Goal: Task Accomplishment & Management: Use online tool/utility

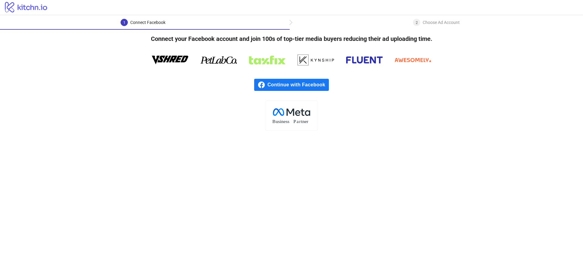
click at [291, 86] on span "Continue with Facebook" at bounding box center [297, 85] width 61 height 12
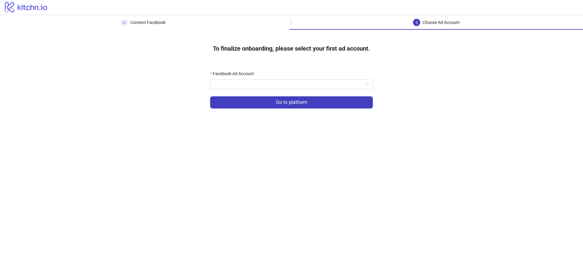
click at [266, 91] on form "Facebook Ad Account Go to platform" at bounding box center [291, 93] width 163 height 46
click at [266, 87] on input "Facebook Ad Account" at bounding box center [289, 84] width 150 height 9
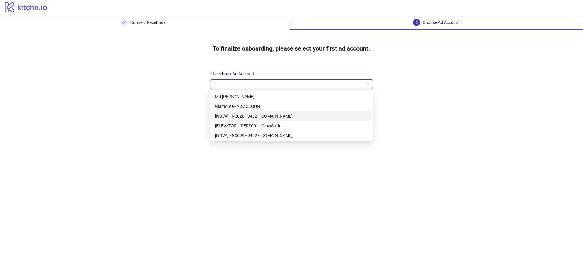
click at [258, 115] on div "[NOVA] - N0028 - 0432 - [DOMAIN_NAME]" at bounding box center [291, 116] width 153 height 7
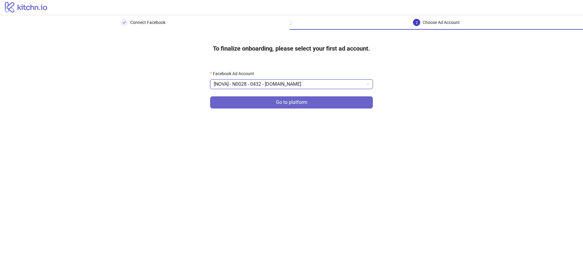
click at [263, 102] on button "Go to platform" at bounding box center [291, 103] width 163 height 12
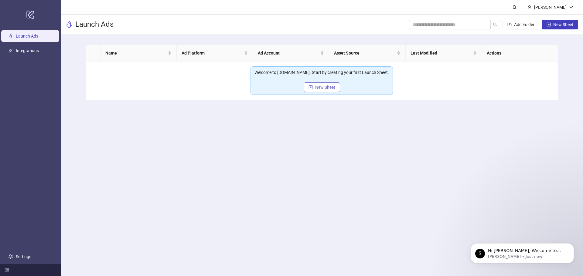
click at [316, 89] on span "New Sheet" at bounding box center [325, 87] width 20 height 5
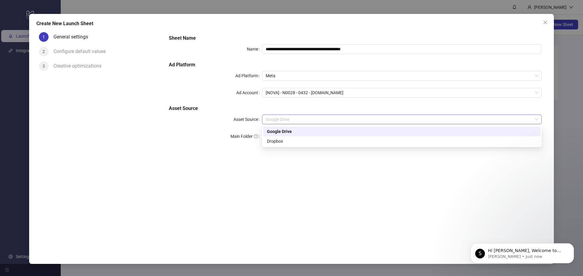
click at [297, 120] on span "Google Drive" at bounding box center [402, 119] width 272 height 9
click at [248, 164] on div "**********" at bounding box center [355, 137] width 382 height 215
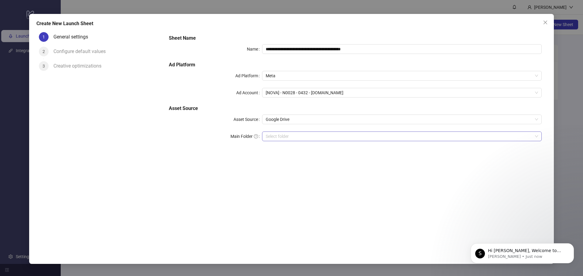
click at [293, 139] on input "Main Folder" at bounding box center [399, 136] width 267 height 9
click at [300, 141] on input "Main Folder" at bounding box center [399, 136] width 267 height 9
click at [300, 136] on input "Main Folder" at bounding box center [399, 136] width 267 height 9
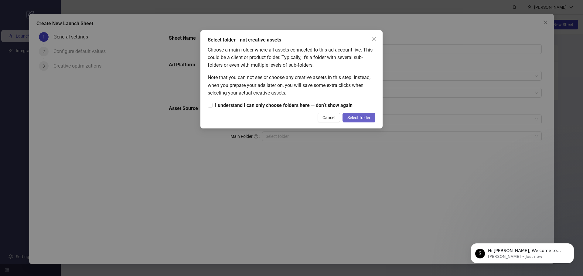
click at [357, 121] on button "Select folder" at bounding box center [358, 118] width 33 height 10
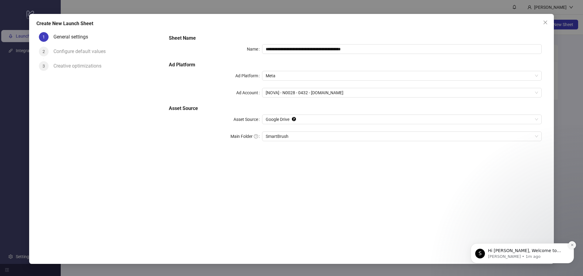
click at [571, 244] on icon "Dismiss notification" at bounding box center [571, 245] width 3 height 3
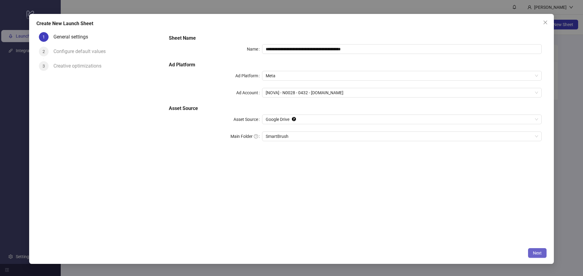
click at [544, 250] on button "Next" at bounding box center [537, 254] width 19 height 10
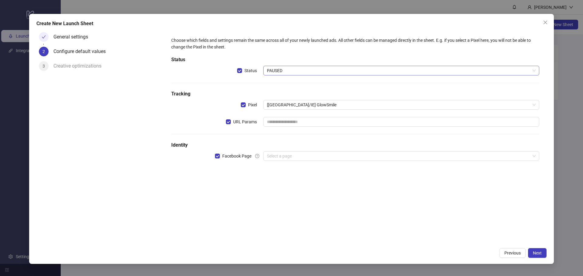
click at [290, 74] on span "PAUSED" at bounding box center [401, 70] width 269 height 9
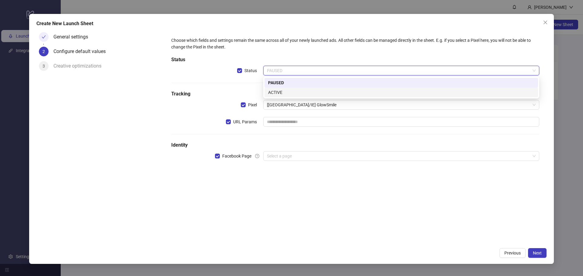
click at [287, 90] on div "PAUSED ACTIVE" at bounding box center [400, 87] width 273 height 19
click at [287, 91] on div "ACTIVE" at bounding box center [401, 92] width 266 height 7
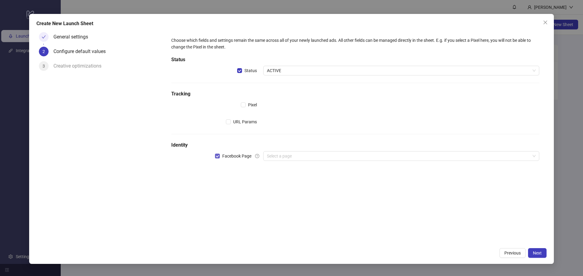
click at [226, 156] on span "Facebook Page" at bounding box center [237, 156] width 34 height 7
click at [543, 254] on button "Next" at bounding box center [537, 254] width 19 height 10
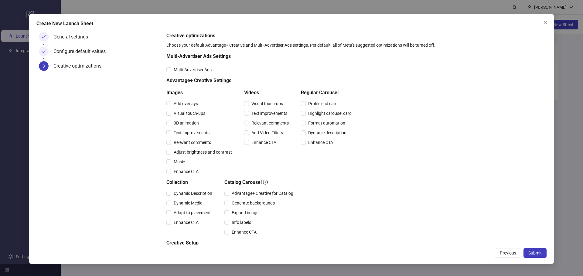
click at [543, 254] on button "Submit" at bounding box center [534, 254] width 23 height 10
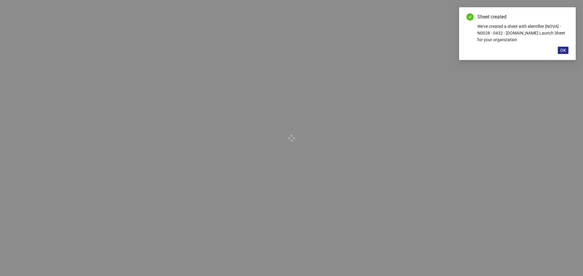
click at [560, 51] on span "OK" at bounding box center [563, 50] width 6 height 5
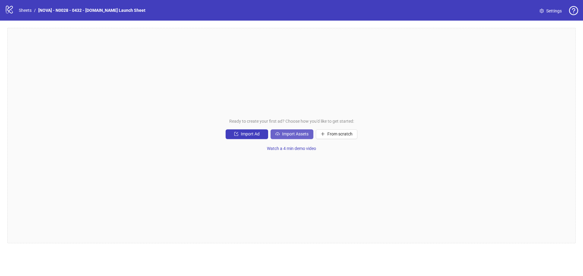
click at [289, 137] on span "Import Assets" at bounding box center [295, 134] width 26 height 5
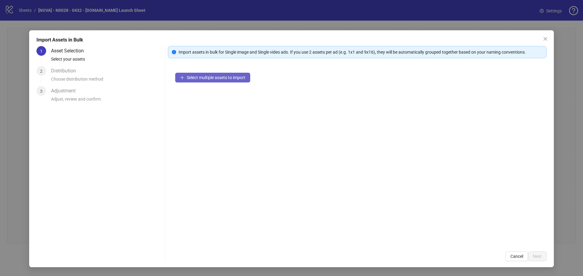
click at [201, 76] on span "Select multiple assets to import" at bounding box center [216, 77] width 59 height 5
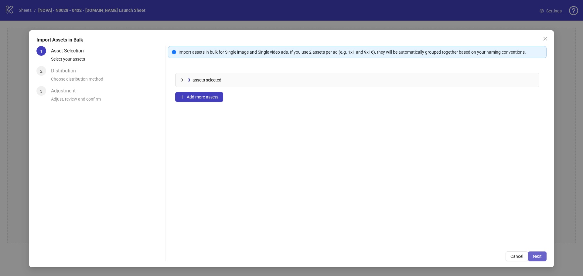
click at [534, 256] on span "Next" at bounding box center [537, 256] width 9 height 5
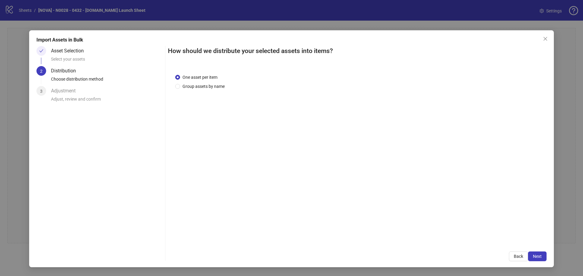
click at [537, 256] on span "Next" at bounding box center [537, 256] width 9 height 5
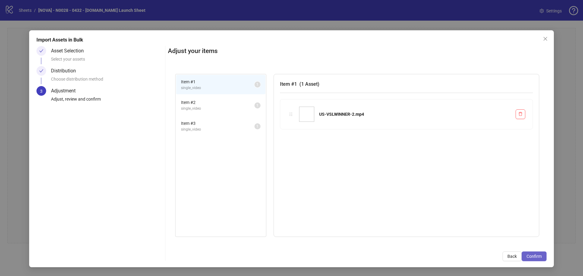
click at [539, 257] on span "Confirm" at bounding box center [533, 256] width 15 height 5
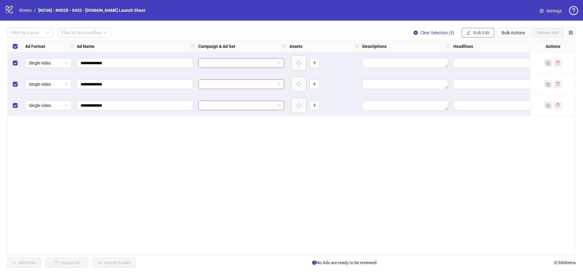
click at [484, 31] on span "Bulk Edit" at bounding box center [481, 32] width 16 height 5
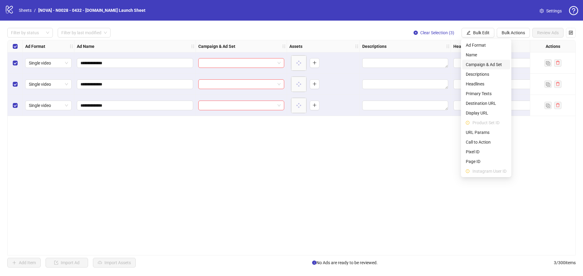
click at [490, 64] on span "Campaign & Ad Set" at bounding box center [486, 64] width 41 height 7
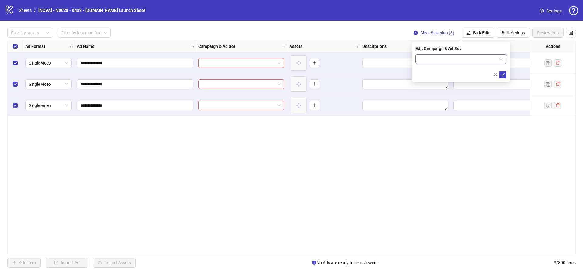
click at [460, 59] on input "search" at bounding box center [458, 59] width 78 height 9
paste input "**********"
type input "**********"
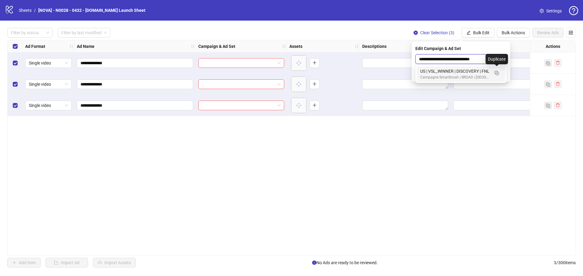
click at [475, 70] on div "US | VSL_WINNER | DISCOVERY | FNL" at bounding box center [454, 71] width 69 height 7
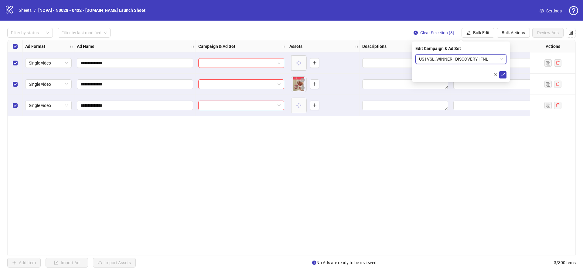
click at [501, 71] on form "US | VSL_WINNER | DISCOVERY | FNL US | VSL_WINNER | DISCOVERY | FNL" at bounding box center [460, 66] width 91 height 24
click at [501, 74] on icon "check" at bounding box center [502, 75] width 4 height 4
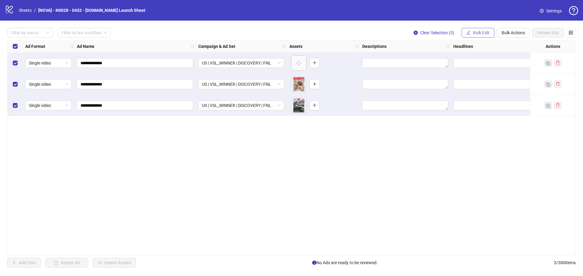
click at [477, 32] on span "Bulk Edit" at bounding box center [481, 32] width 16 height 5
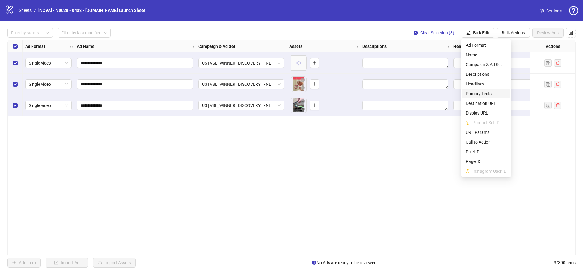
click at [484, 94] on span "Primary Texts" at bounding box center [486, 93] width 41 height 7
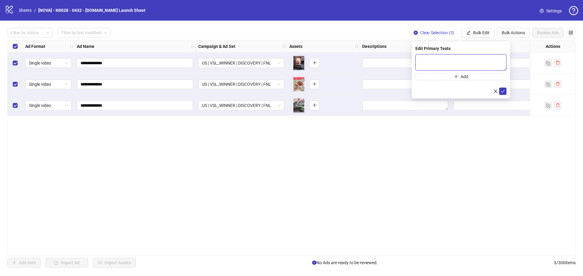
click at [437, 60] on textarea at bounding box center [460, 62] width 91 height 16
paste textarea "**********"
type textarea "**********"
click at [504, 90] on icon "check" at bounding box center [502, 91] width 4 height 4
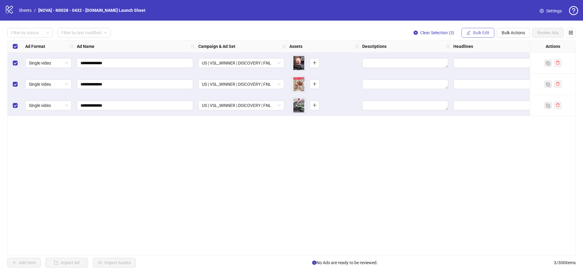
click at [476, 35] on span "Bulk Edit" at bounding box center [481, 32] width 16 height 5
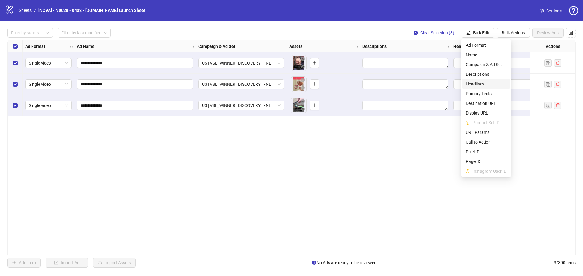
click at [485, 83] on span "Headlines" at bounding box center [486, 84] width 41 height 7
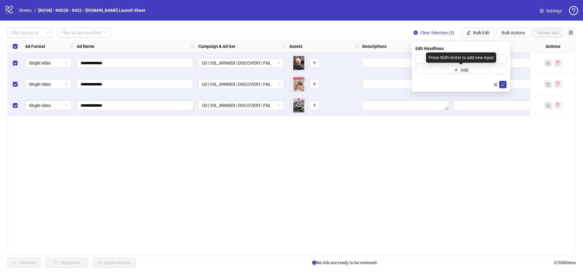
click at [447, 62] on div "Press Shift+Enter to add new input" at bounding box center [461, 58] width 70 height 10
click at [426, 58] on input "text" at bounding box center [460, 59] width 91 height 10
paste input "**********"
type input "**********"
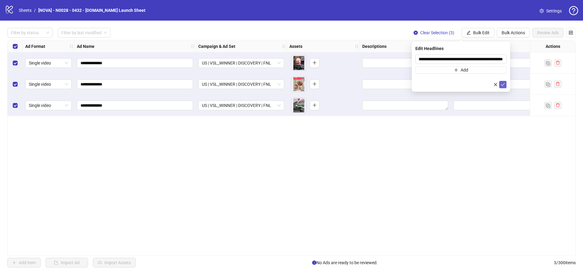
click at [501, 85] on icon "check" at bounding box center [502, 85] width 4 height 4
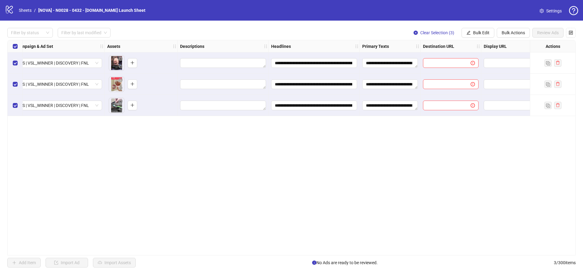
scroll to position [0, 273]
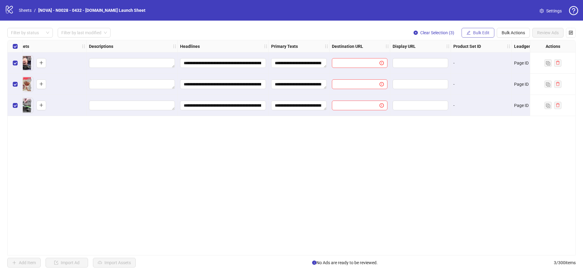
click at [473, 33] on span "Bulk Edit" at bounding box center [481, 32] width 16 height 5
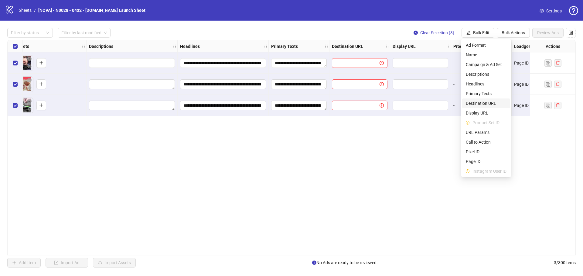
click at [484, 102] on span "Destination URL" at bounding box center [486, 103] width 41 height 7
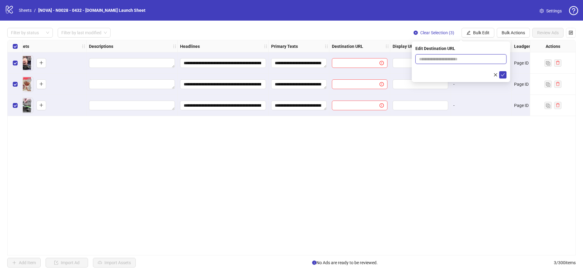
click at [468, 59] on input "text" at bounding box center [458, 59] width 79 height 7
paste input "**********"
type input "**********"
click at [503, 74] on icon "check" at bounding box center [502, 75] width 4 height 4
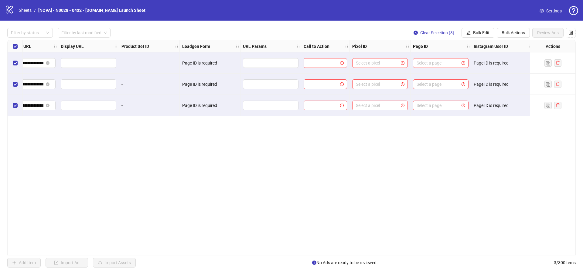
scroll to position [0, 637]
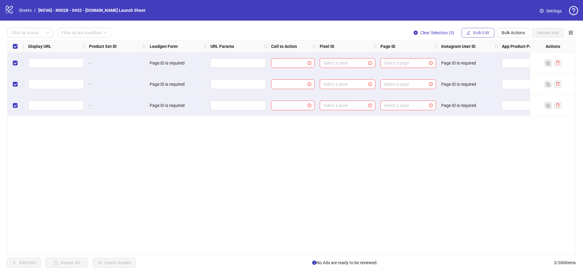
click at [488, 33] on span "Bulk Edit" at bounding box center [481, 32] width 16 height 5
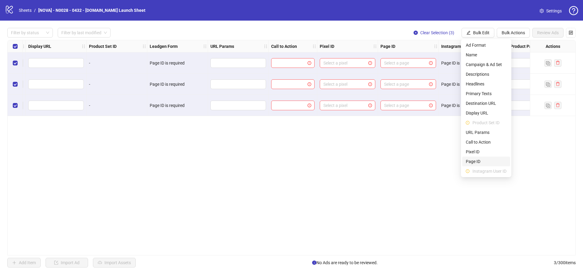
click at [482, 160] on span "Page ID" at bounding box center [486, 161] width 41 height 7
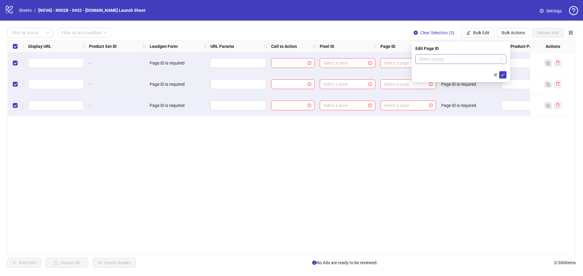
click at [448, 59] on input "search" at bounding box center [458, 59] width 78 height 9
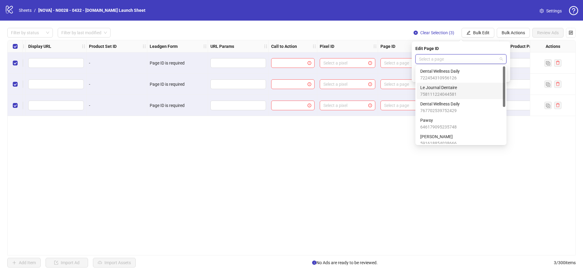
scroll to position [30, 0]
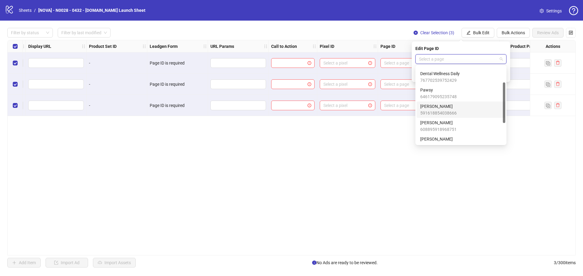
click at [448, 114] on span "591618854038666" at bounding box center [438, 113] width 36 height 7
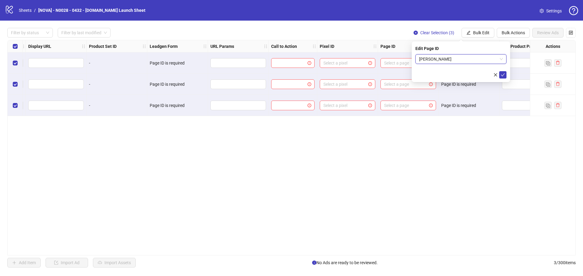
click at [502, 79] on div "Edit Page ID [PERSON_NAME] [PERSON_NAME]" at bounding box center [461, 62] width 98 height 41
click at [501, 73] on icon "check" at bounding box center [502, 75] width 4 height 4
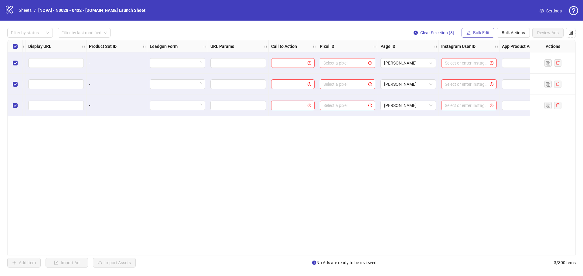
click at [477, 32] on span "Bulk Edit" at bounding box center [481, 32] width 16 height 5
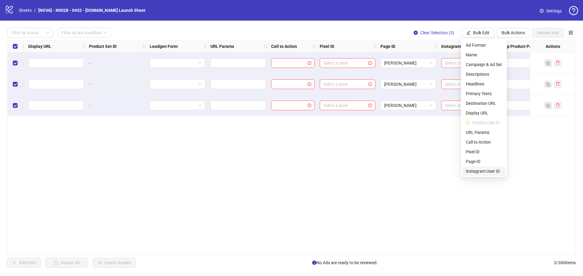
click at [491, 169] on span "Instagram User ID" at bounding box center [484, 171] width 36 height 7
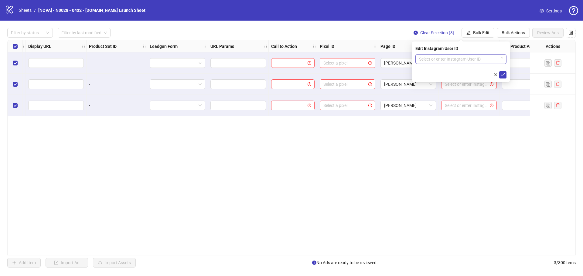
click at [454, 62] on input "search" at bounding box center [458, 59] width 78 height 9
click at [452, 71] on div "Use Facebook Page" at bounding box center [460, 71] width 81 height 7
drag, startPoint x: 500, startPoint y: 76, endPoint x: 497, endPoint y: 71, distance: 6.2
click at [500, 77] on span "submit" at bounding box center [502, 75] width 4 height 5
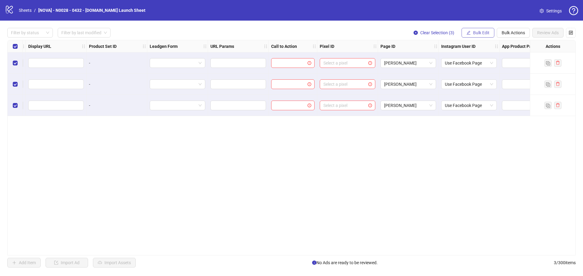
click at [468, 32] on icon "edit" at bounding box center [468, 33] width 4 height 4
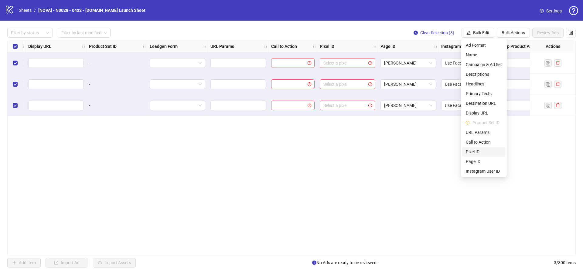
click at [477, 151] on span "Pixel ID" at bounding box center [484, 152] width 36 height 7
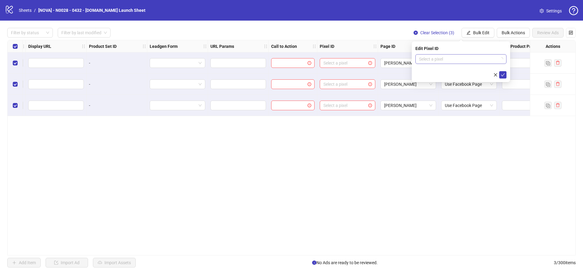
click at [465, 59] on input "search" at bounding box center [458, 59] width 78 height 9
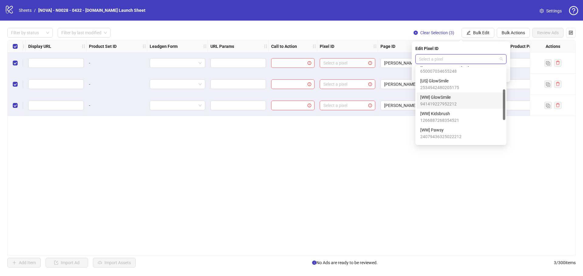
scroll to position [58, 0]
click at [449, 111] on span "[US] GlowSmile" at bounding box center [439, 111] width 39 height 7
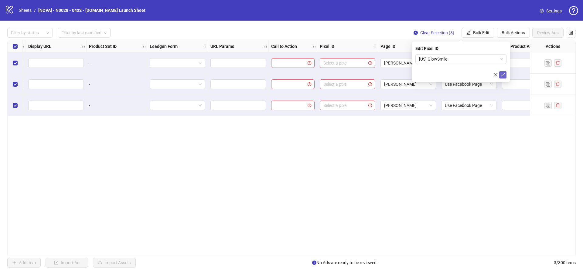
click at [505, 74] on button "submit" at bounding box center [502, 74] width 7 height 7
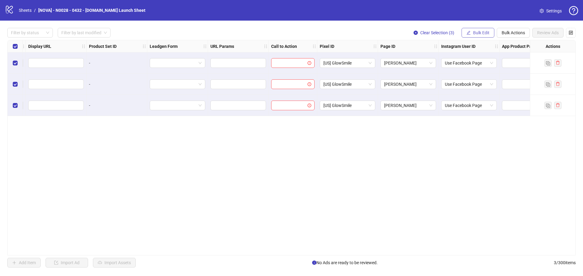
click at [477, 29] on button "Bulk Edit" at bounding box center [477, 33] width 33 height 10
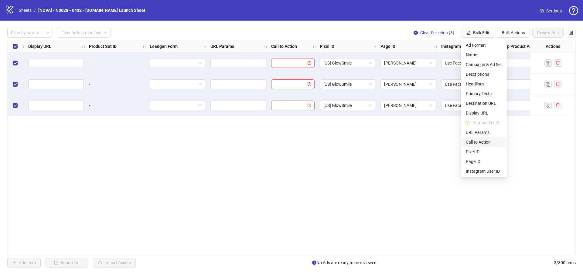
click at [479, 144] on span "Call to Action" at bounding box center [484, 142] width 36 height 7
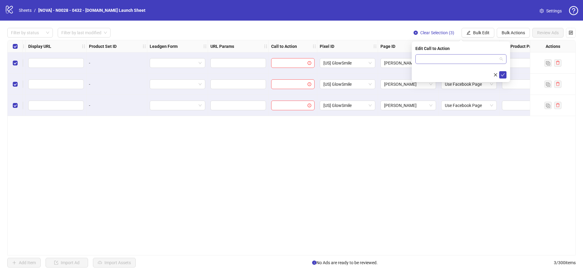
click at [455, 63] on input "search" at bounding box center [458, 59] width 78 height 9
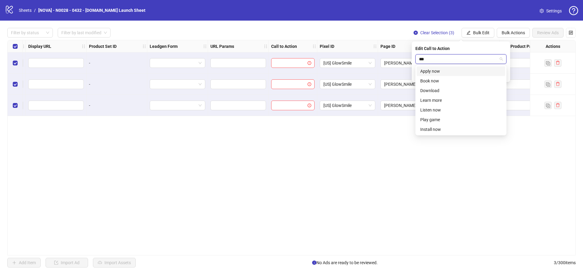
type input "****"
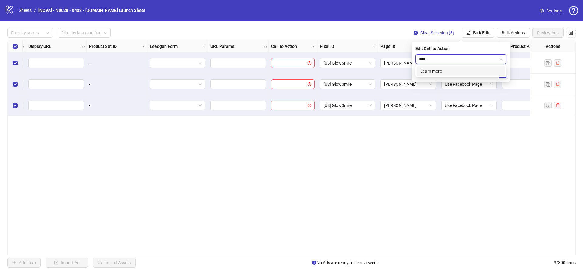
click at [443, 74] on div "Learn more" at bounding box center [460, 71] width 81 height 7
click at [501, 73] on icon "check" at bounding box center [502, 75] width 4 height 4
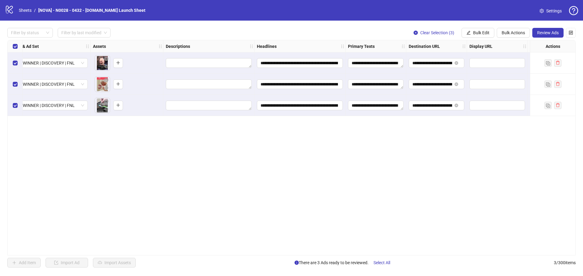
scroll to position [0, 0]
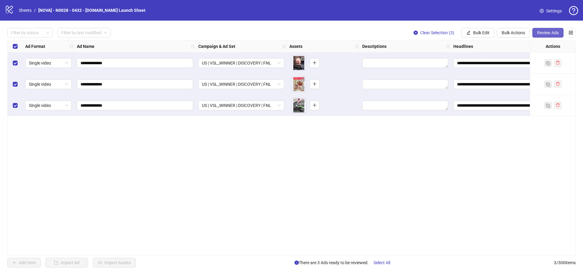
click at [553, 32] on span "Review Ads" at bounding box center [548, 32] width 22 height 5
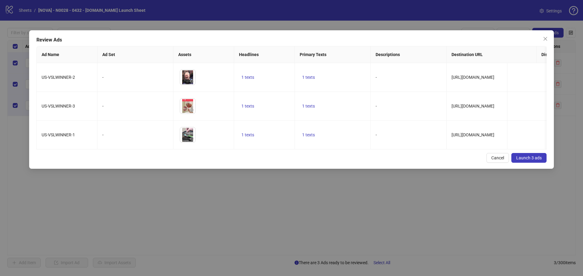
click at [523, 161] on span "Launch 3 ads" at bounding box center [528, 158] width 25 height 5
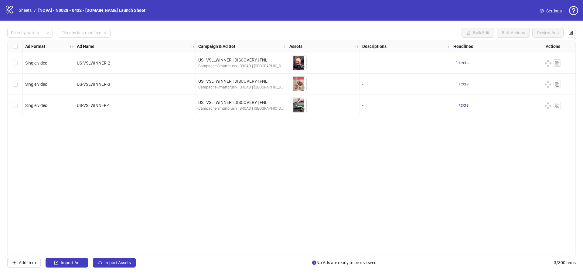
click at [356, 200] on div "Ad Format Ad Name Campaign & Ad Set Assets Descriptions Headlines Primary Texts…" at bounding box center [291, 148] width 568 height 216
